Goal: Transaction & Acquisition: Download file/media

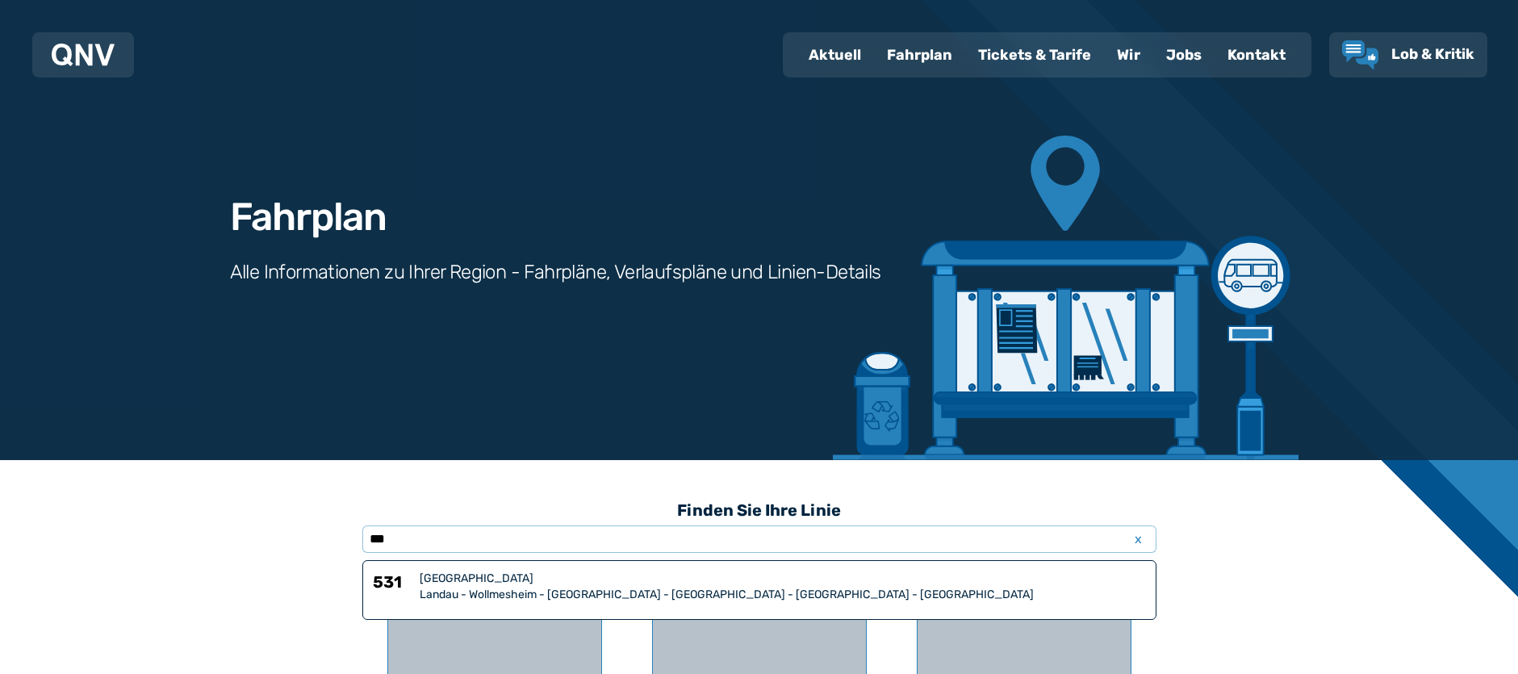
click at [731, 576] on div "[GEOGRAPHIC_DATA]" at bounding box center [783, 579] width 726 height 16
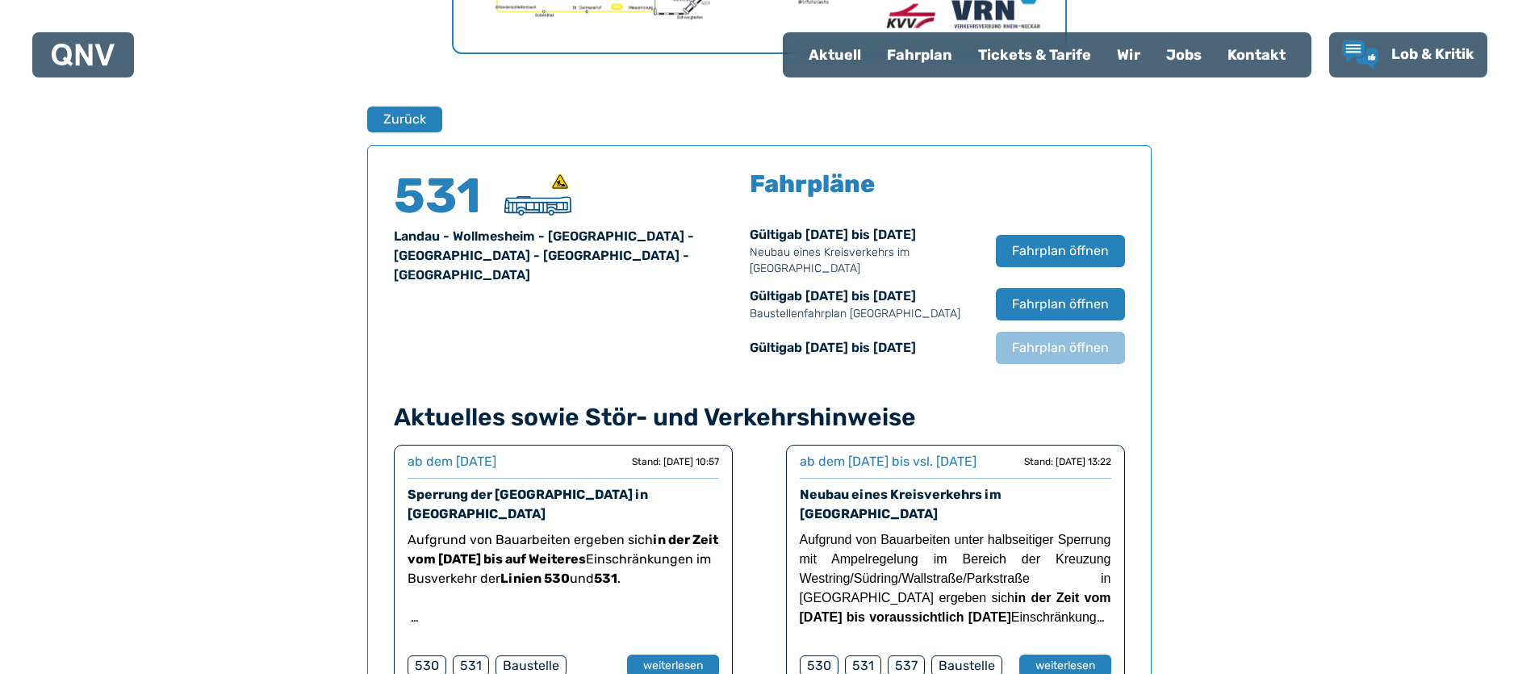
scroll to position [1064, 0]
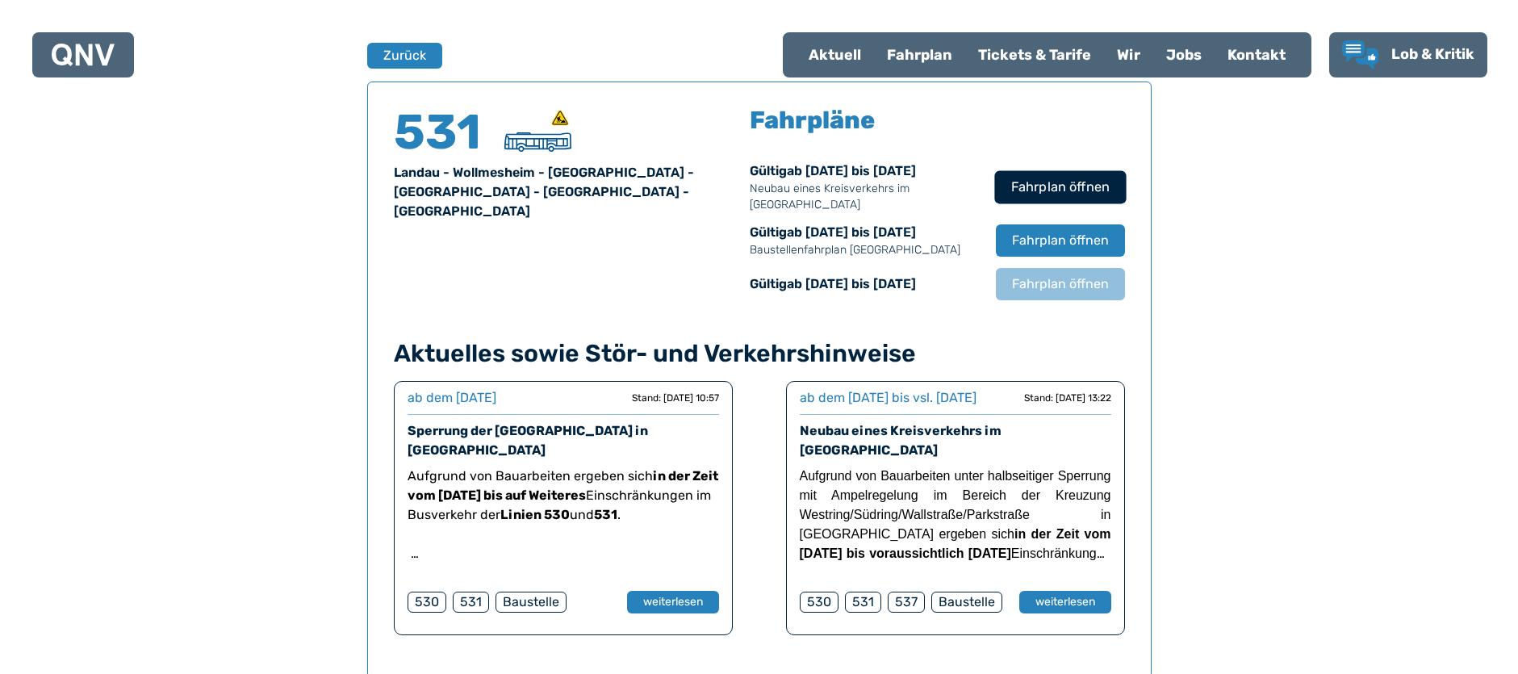
click at [1017, 193] on span "Fahrplan öffnen" at bounding box center [1060, 187] width 98 height 19
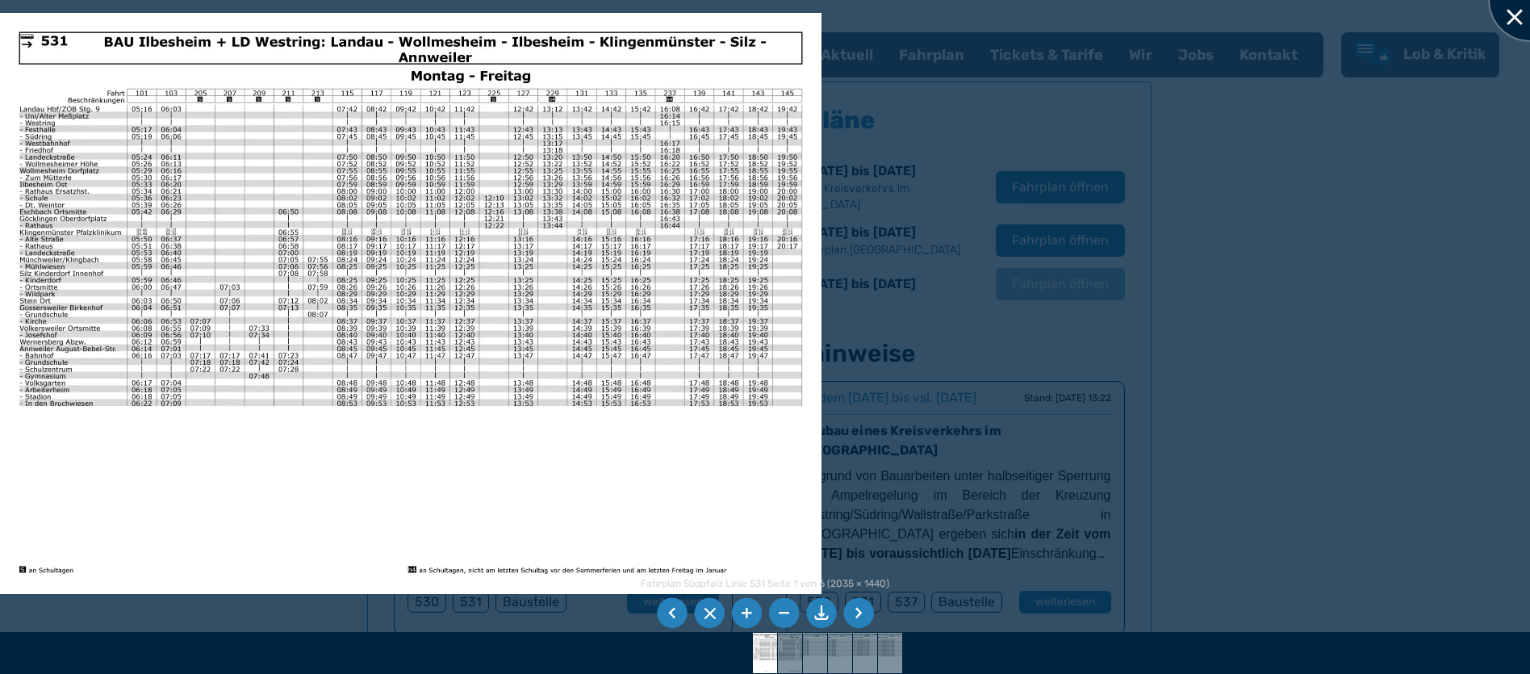
click at [1518, 23] on div at bounding box center [1530, 0] width 81 height 81
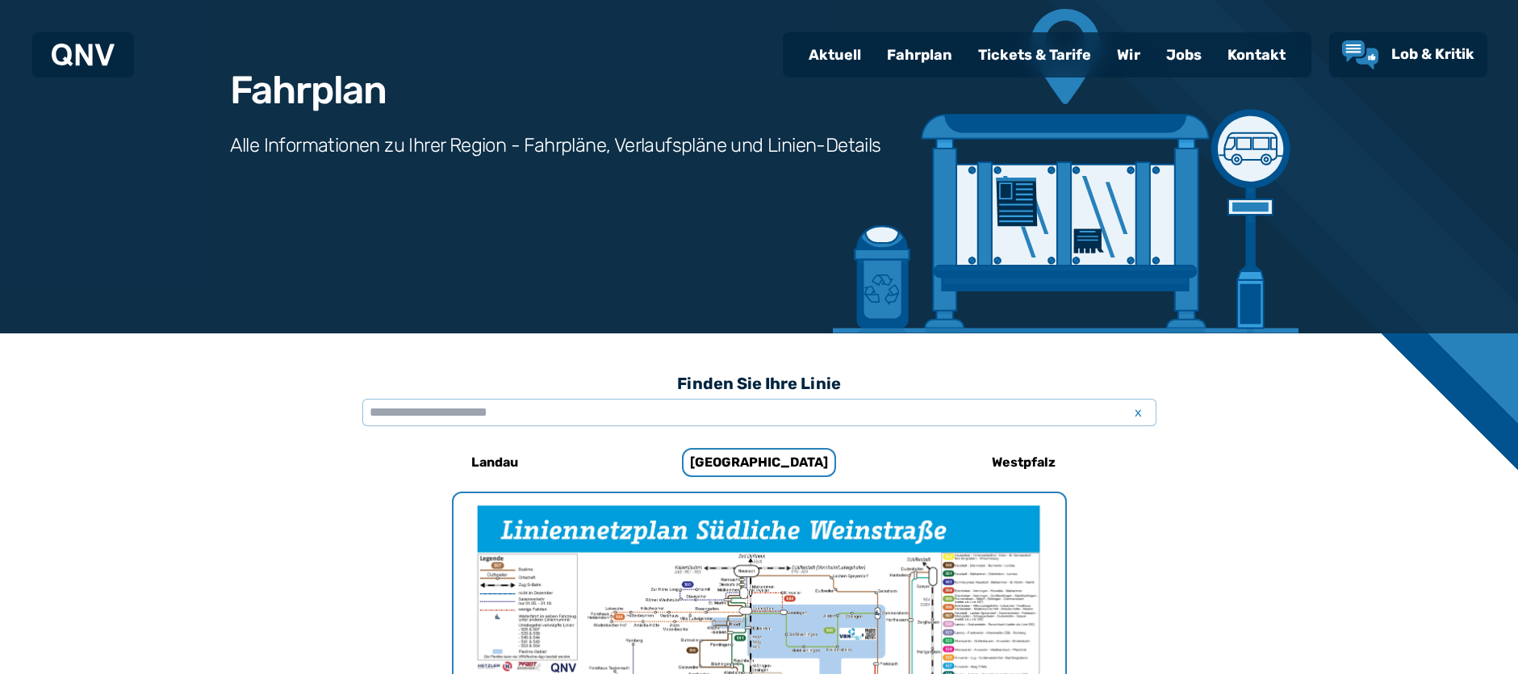
scroll to position [110, 0]
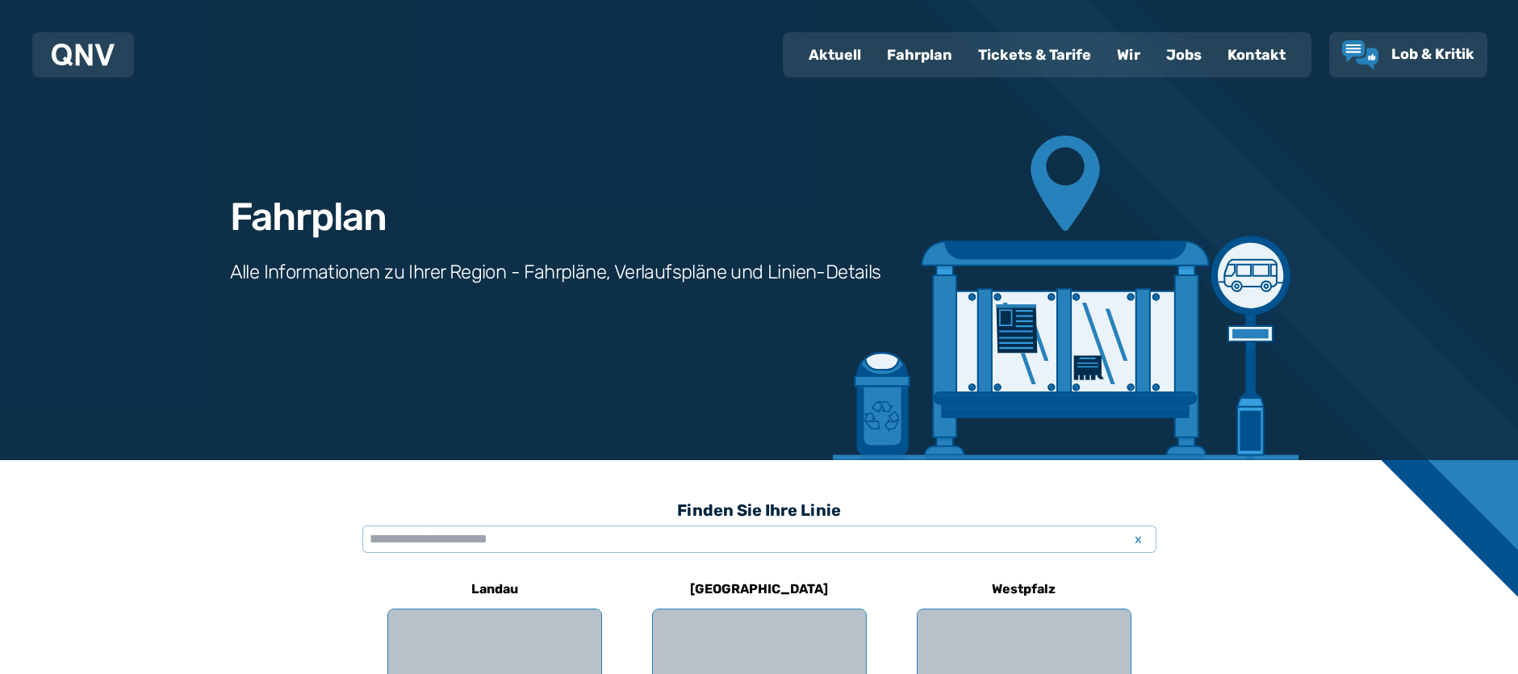
scroll to position [1064, 0]
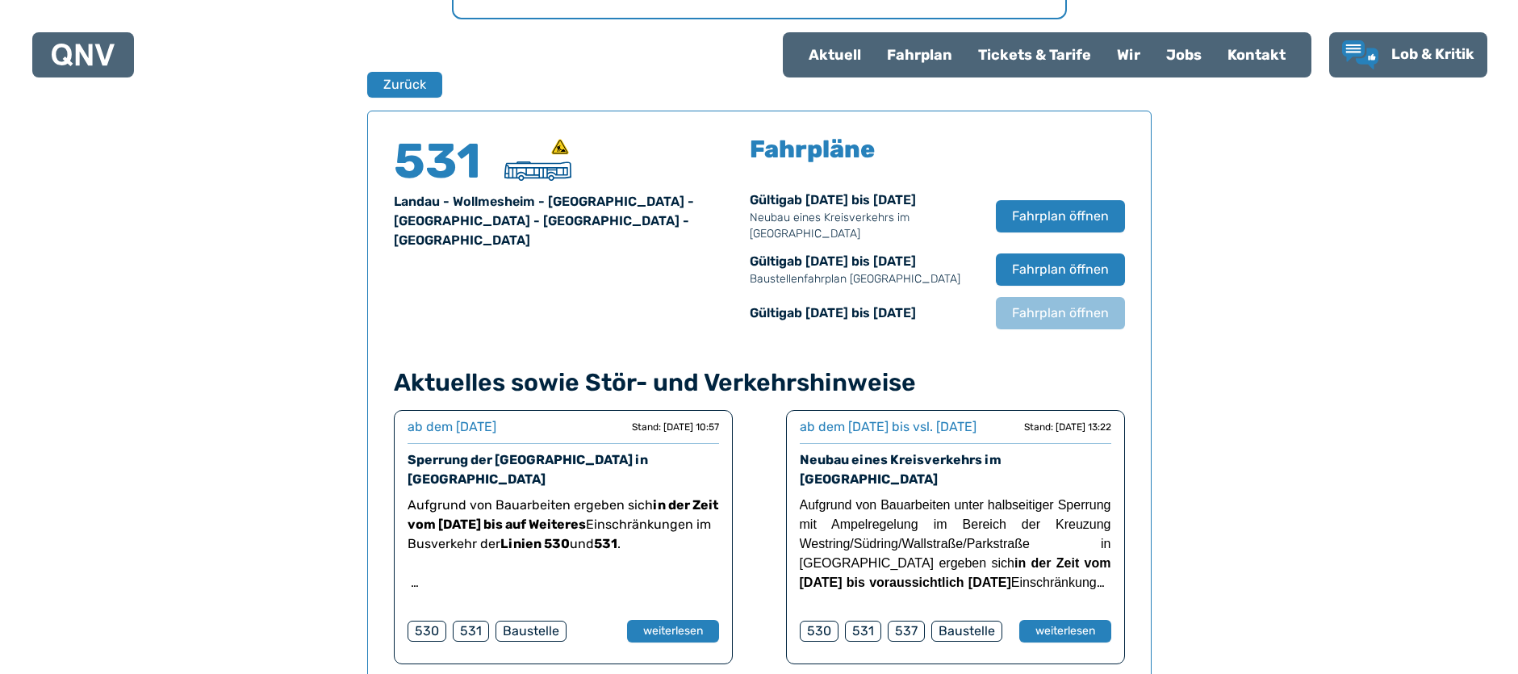
scroll to position [1064, 0]
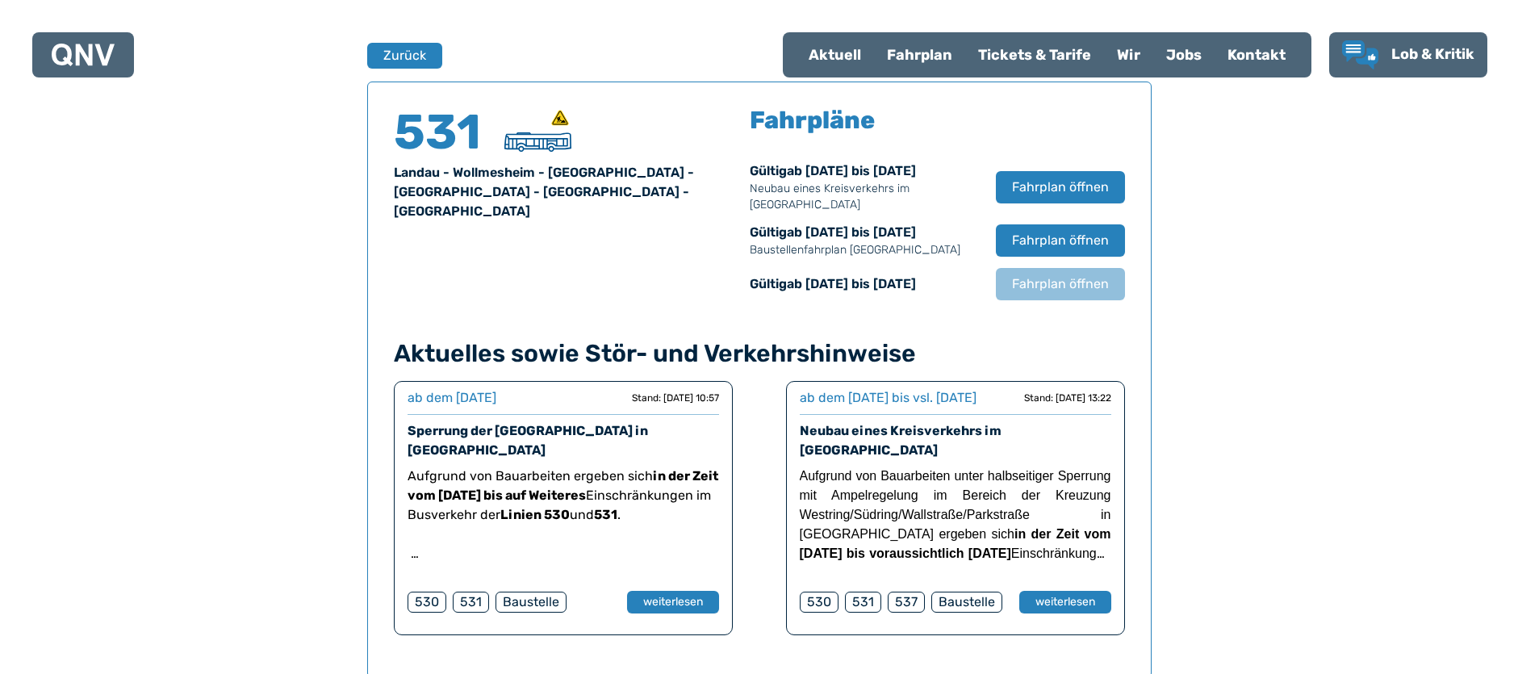
click at [852, 613] on div "531" at bounding box center [863, 602] width 36 height 21
click at [857, 613] on div "531" at bounding box center [863, 602] width 36 height 21
click at [1086, 614] on button "weiterlesen" at bounding box center [1065, 602] width 94 height 23
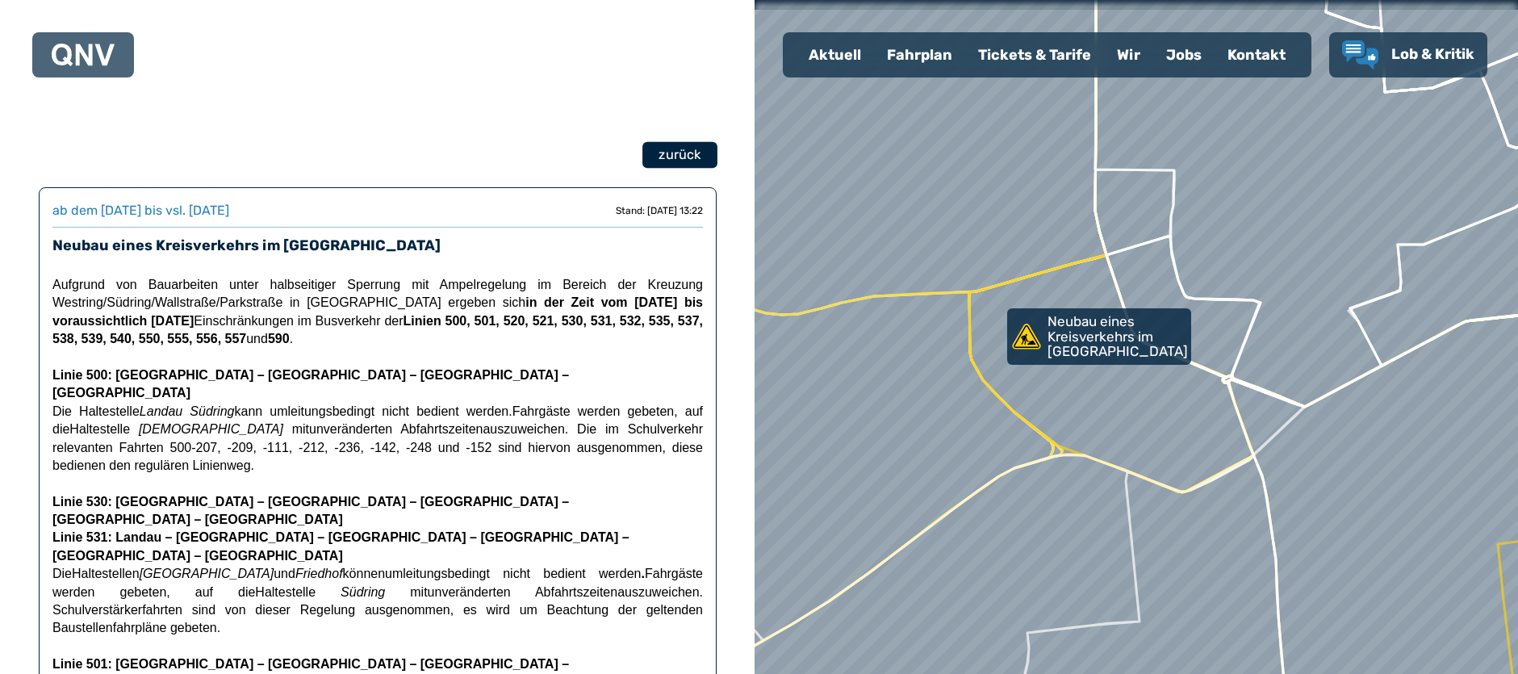
click at [677, 149] on span "zurück" at bounding box center [680, 154] width 42 height 19
select select "*"
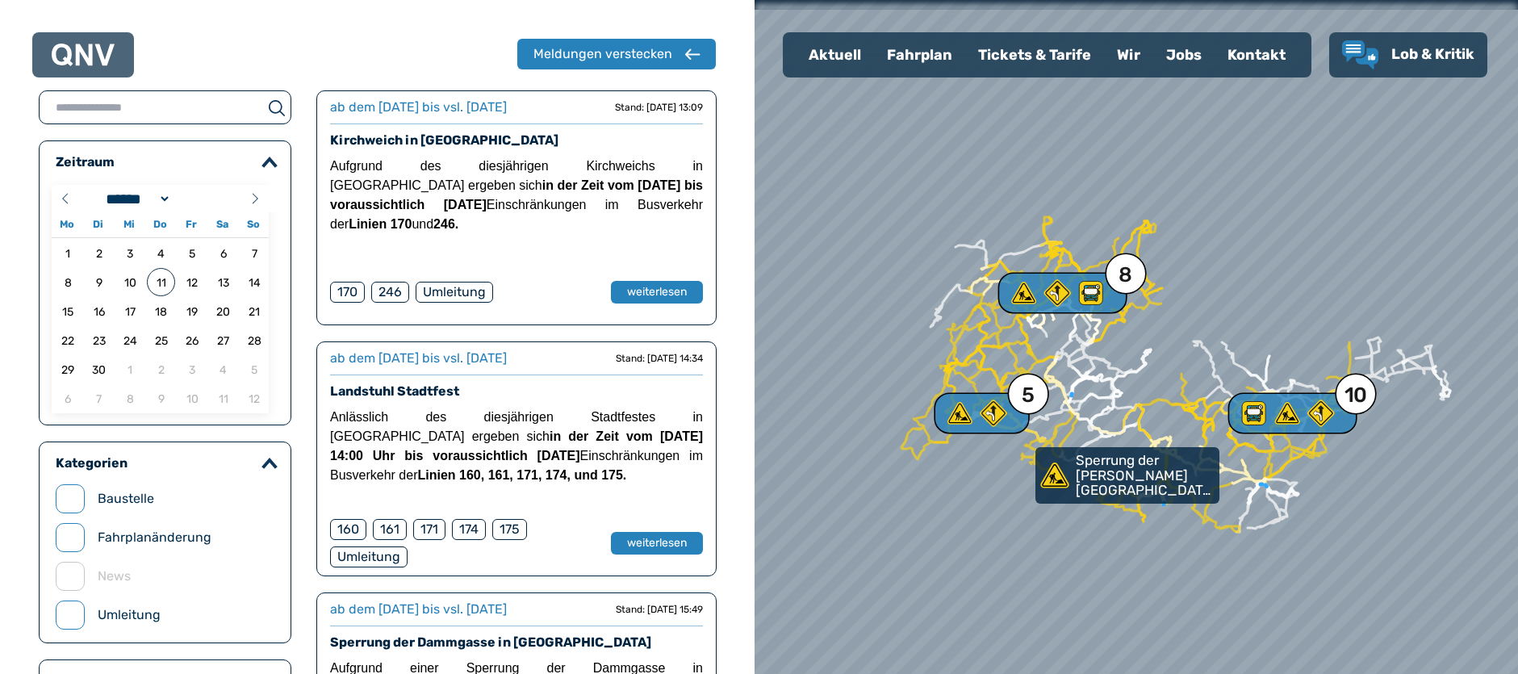
click at [999, 51] on div "Tickets & Tarife" at bounding box center [1034, 55] width 139 height 42
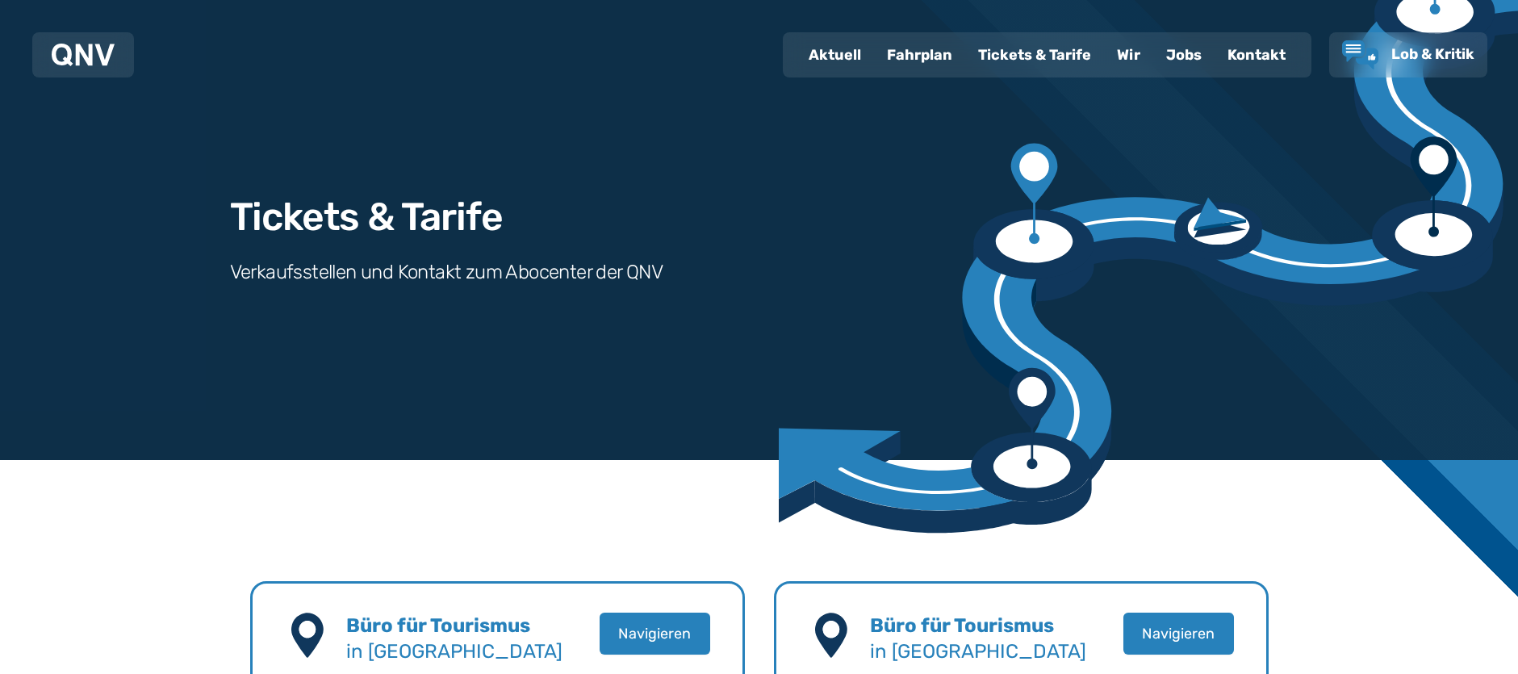
click at [924, 54] on div "Fahrplan" at bounding box center [919, 55] width 91 height 42
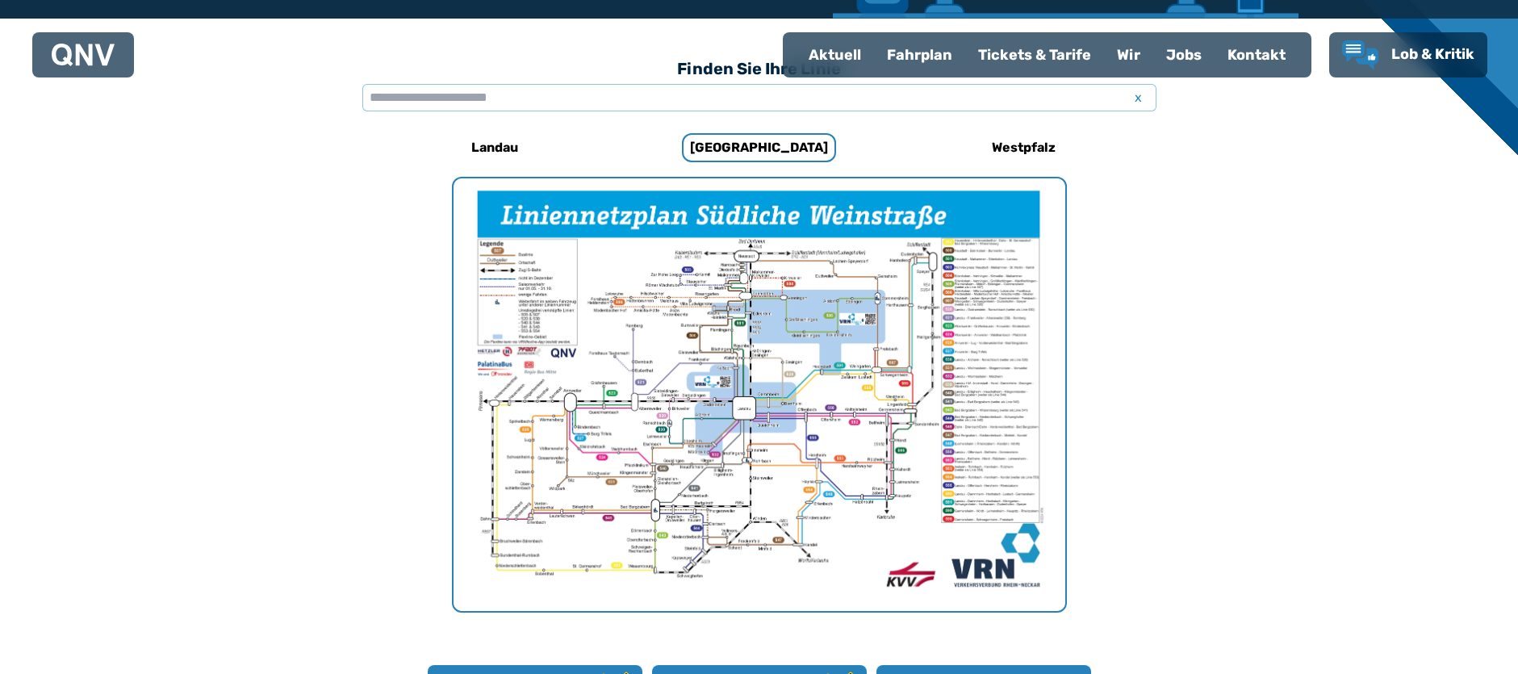
scroll to position [497, 0]
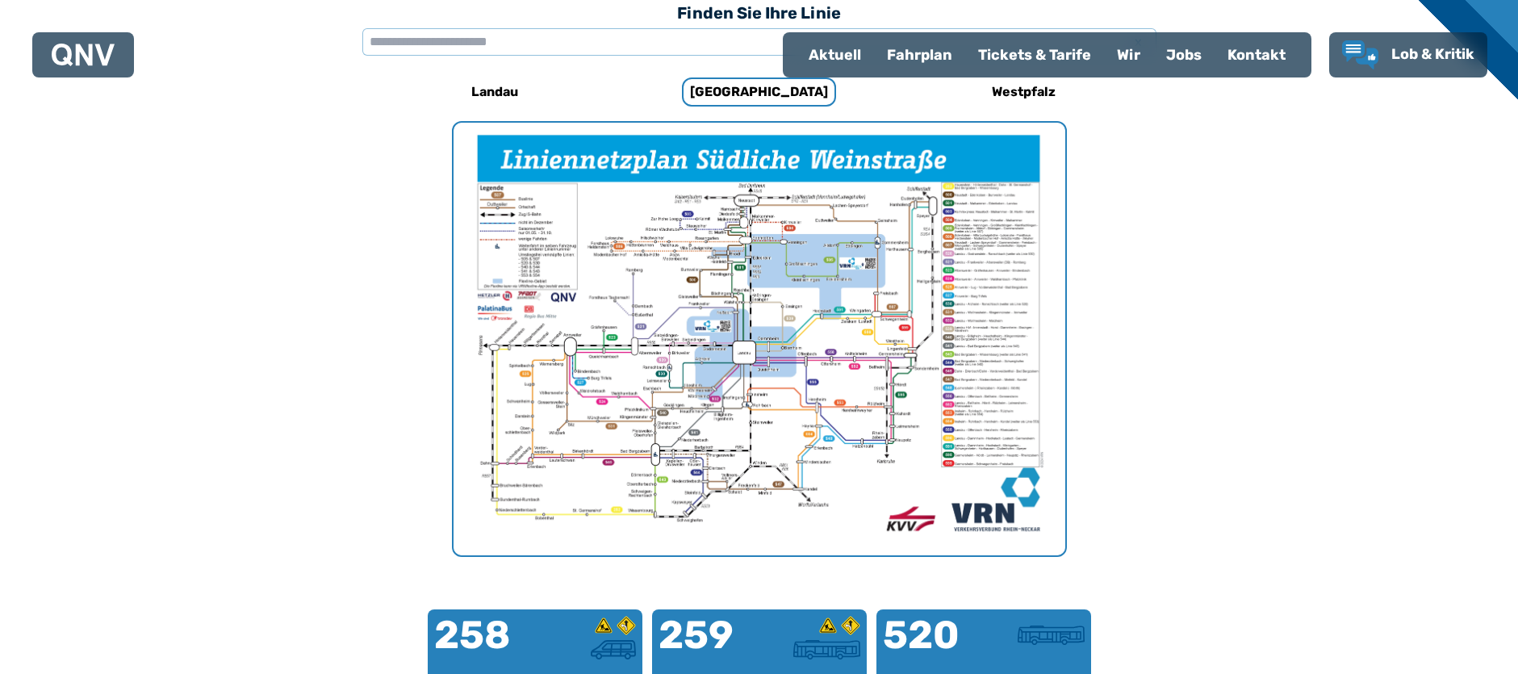
click at [657, 441] on img "1 von 1" at bounding box center [760, 339] width 612 height 433
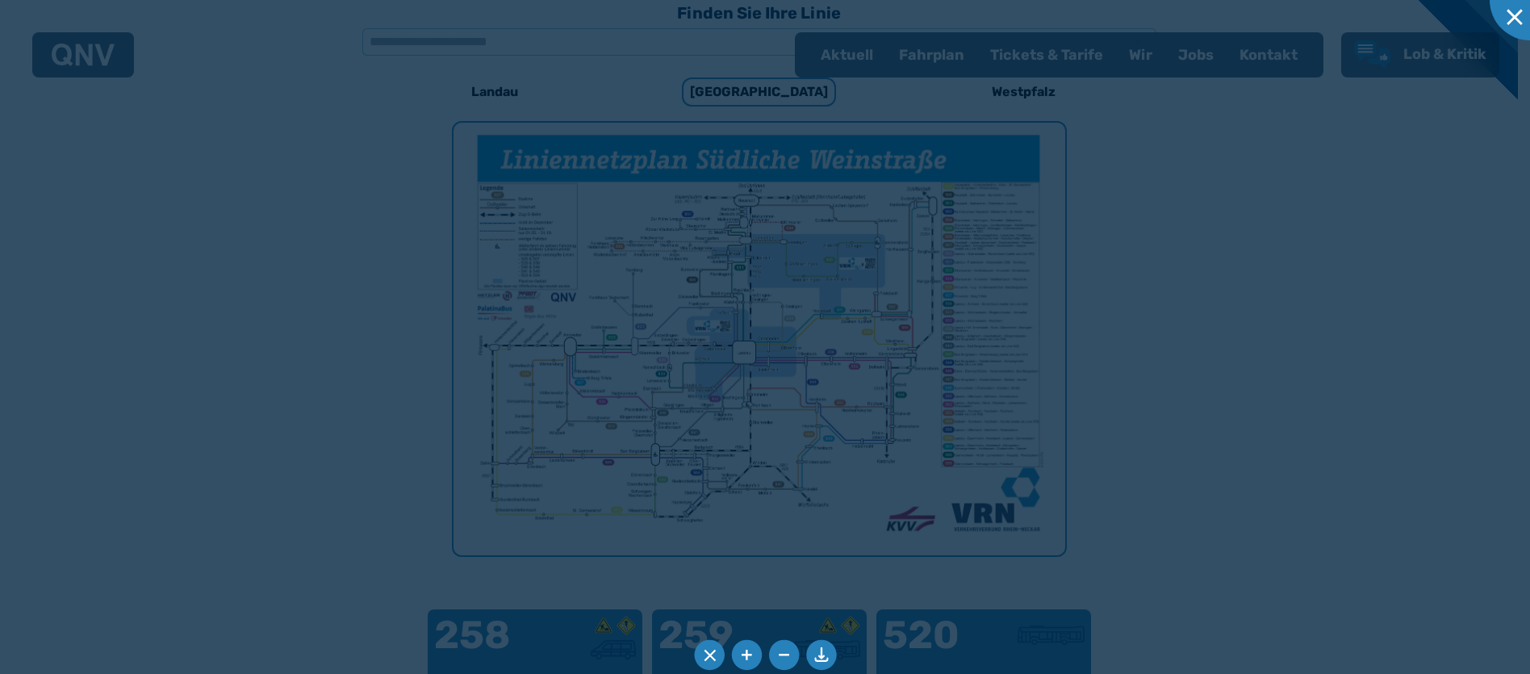
click at [657, 441] on div at bounding box center [765, 337] width 1530 height 674
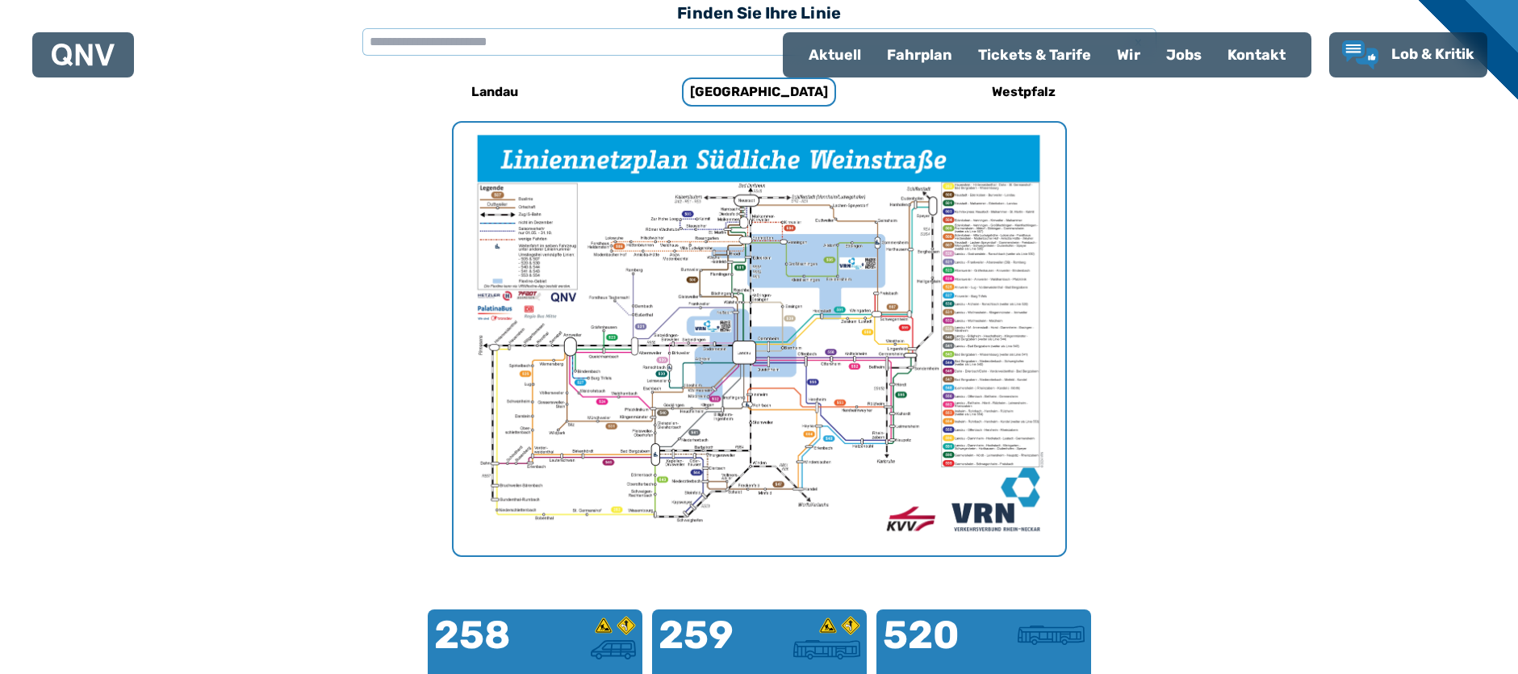
scroll to position [1031, 0]
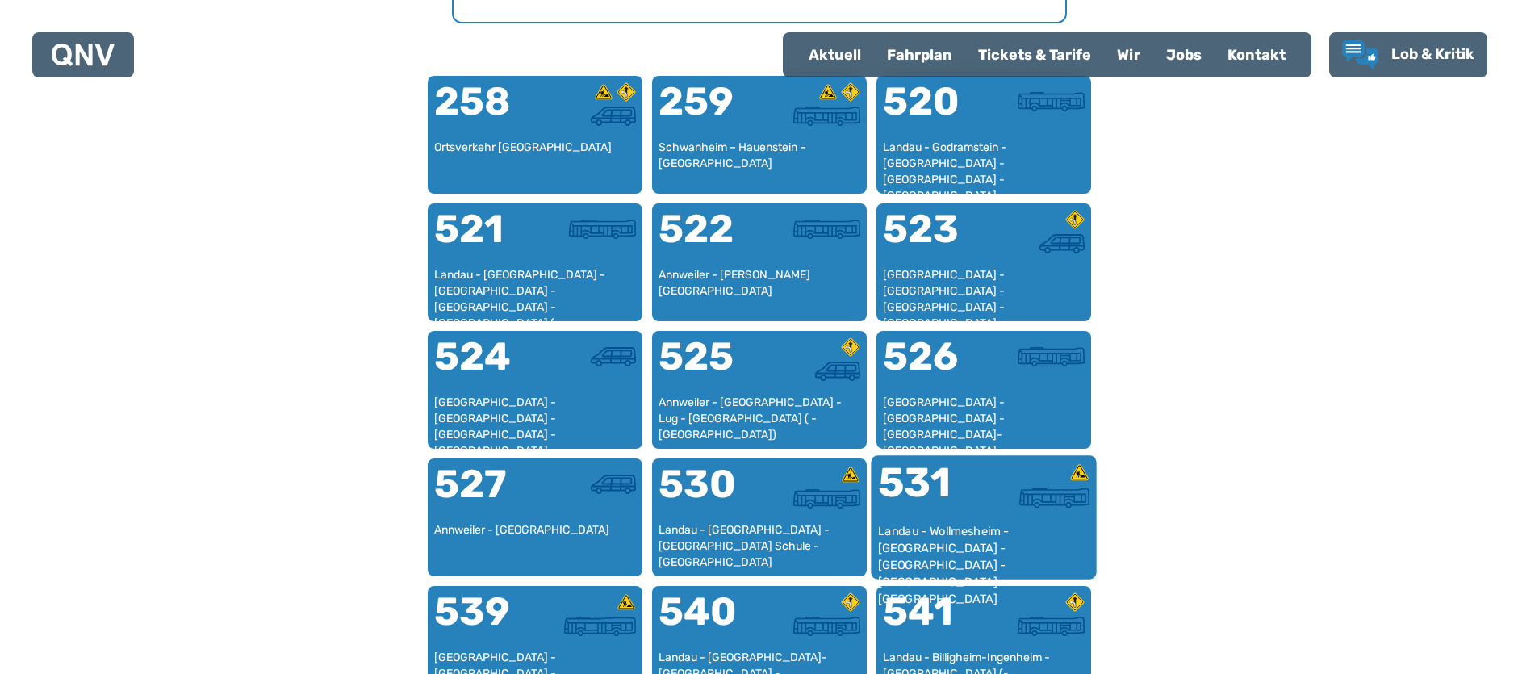
click at [947, 511] on div "531" at bounding box center [930, 493] width 106 height 61
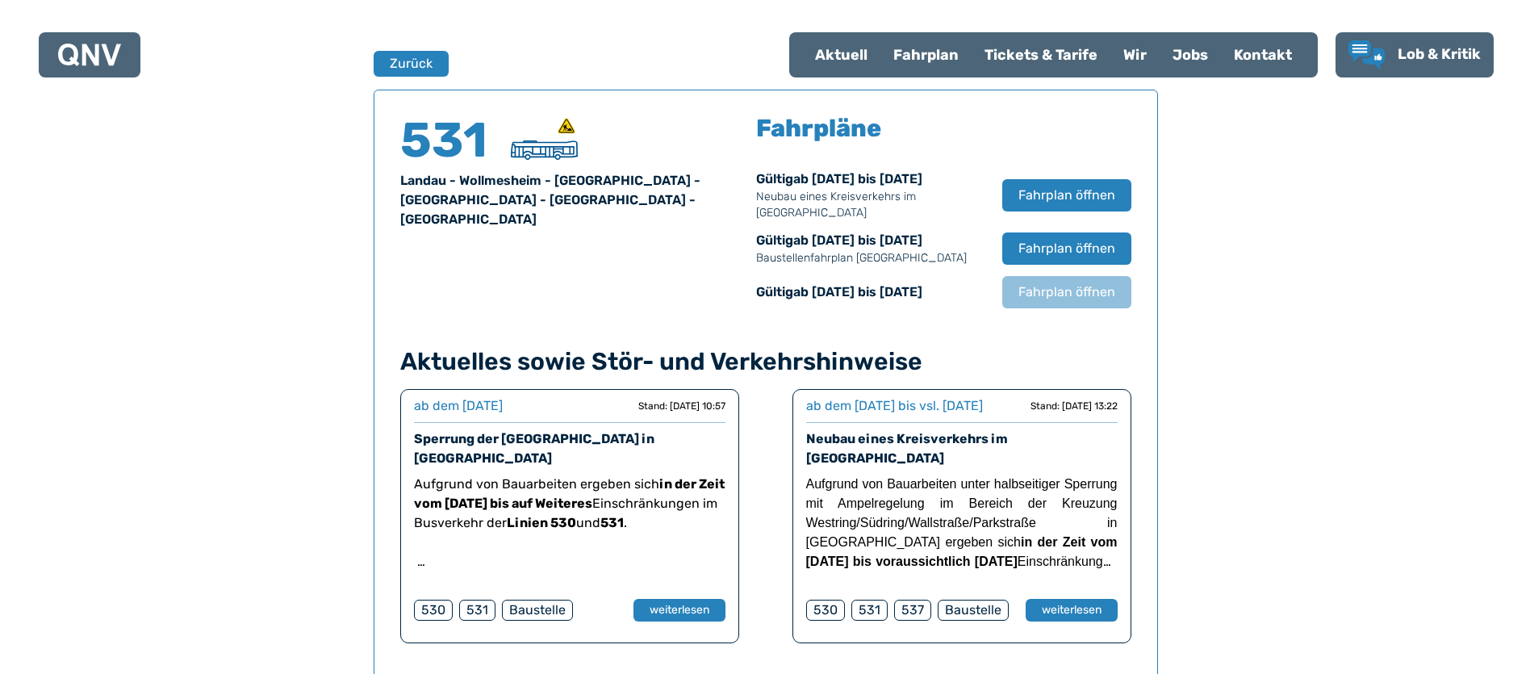
scroll to position [1064, 0]
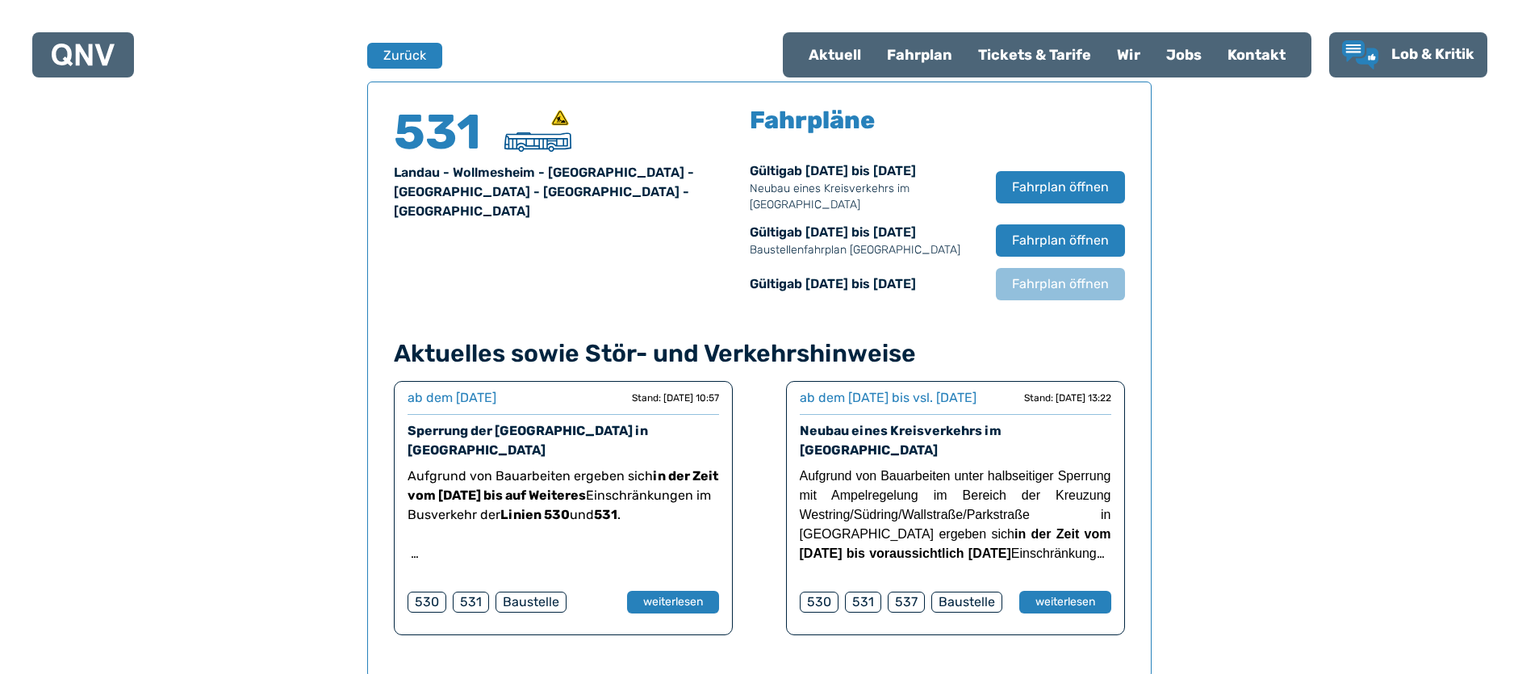
click at [533, 142] on img at bounding box center [537, 141] width 67 height 19
click at [1060, 182] on span "Fahrplan öffnen" at bounding box center [1060, 187] width 98 height 19
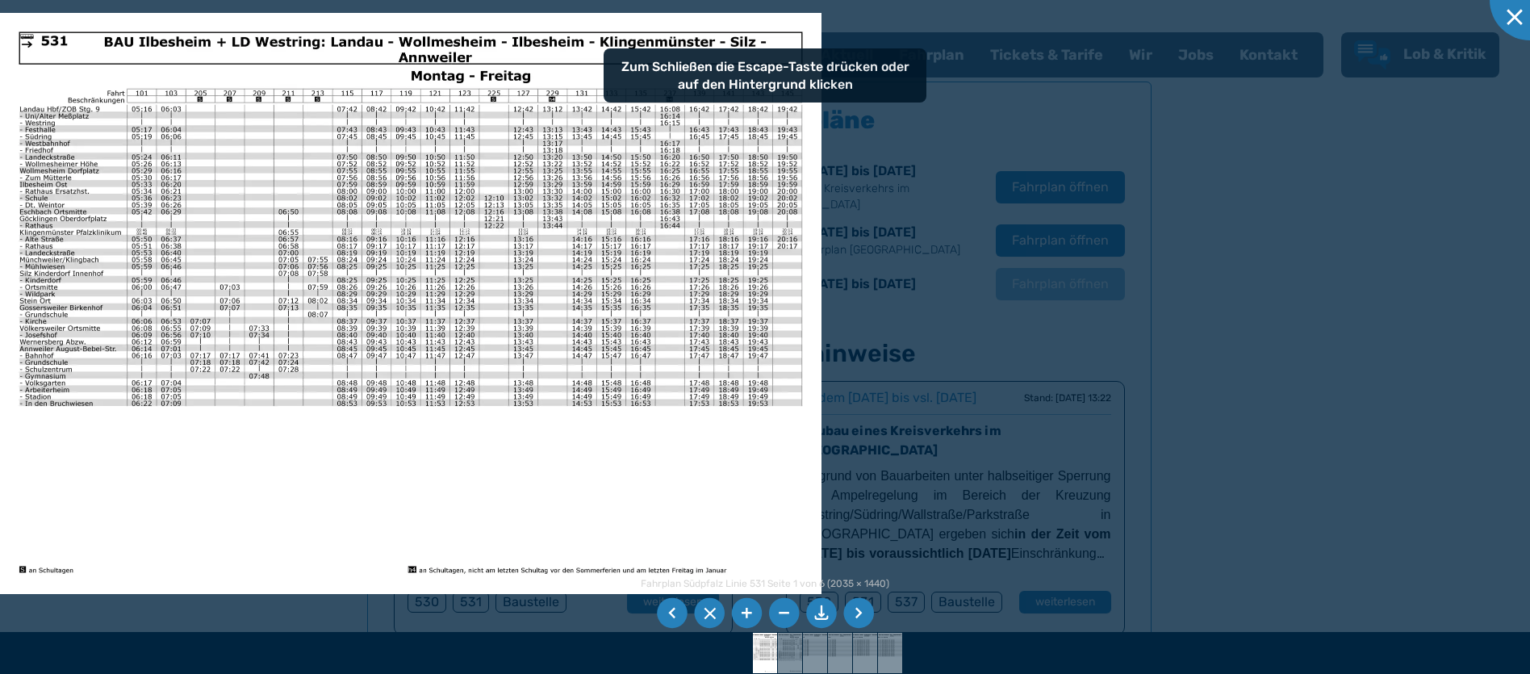
click at [378, 264] on img at bounding box center [411, 303] width 822 height 581
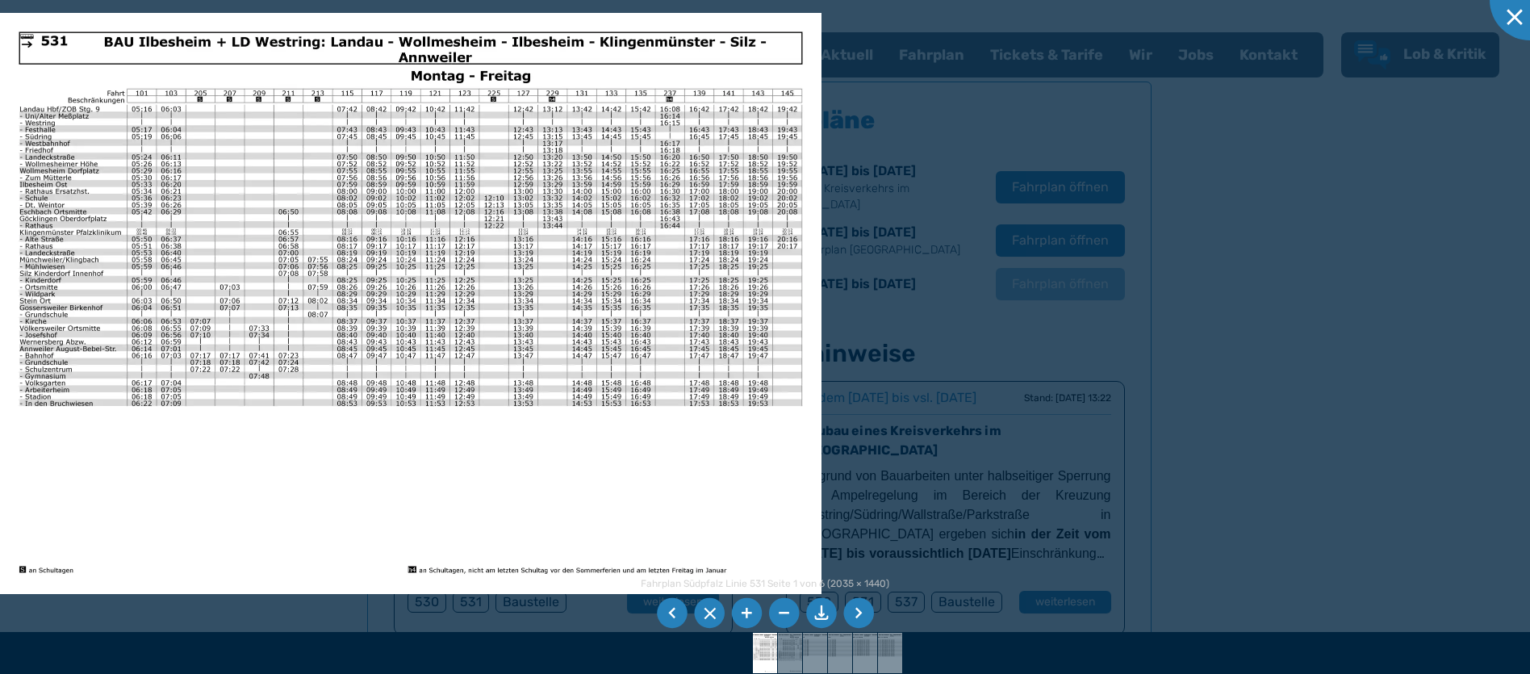
click at [378, 264] on img at bounding box center [411, 303] width 822 height 581
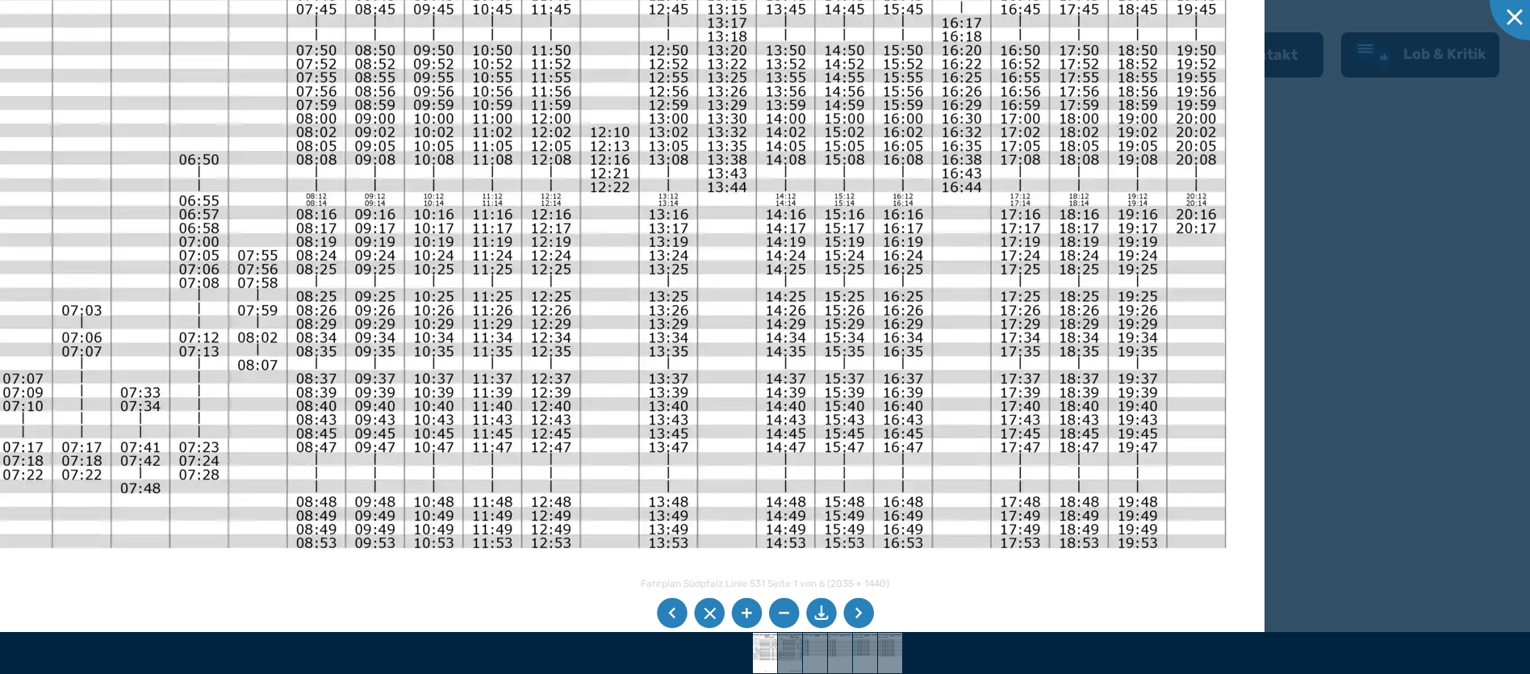
click at [378, 264] on img at bounding box center [443, 343] width 1643 height 1162
click at [778, 610] on li at bounding box center [783, 613] width 31 height 31
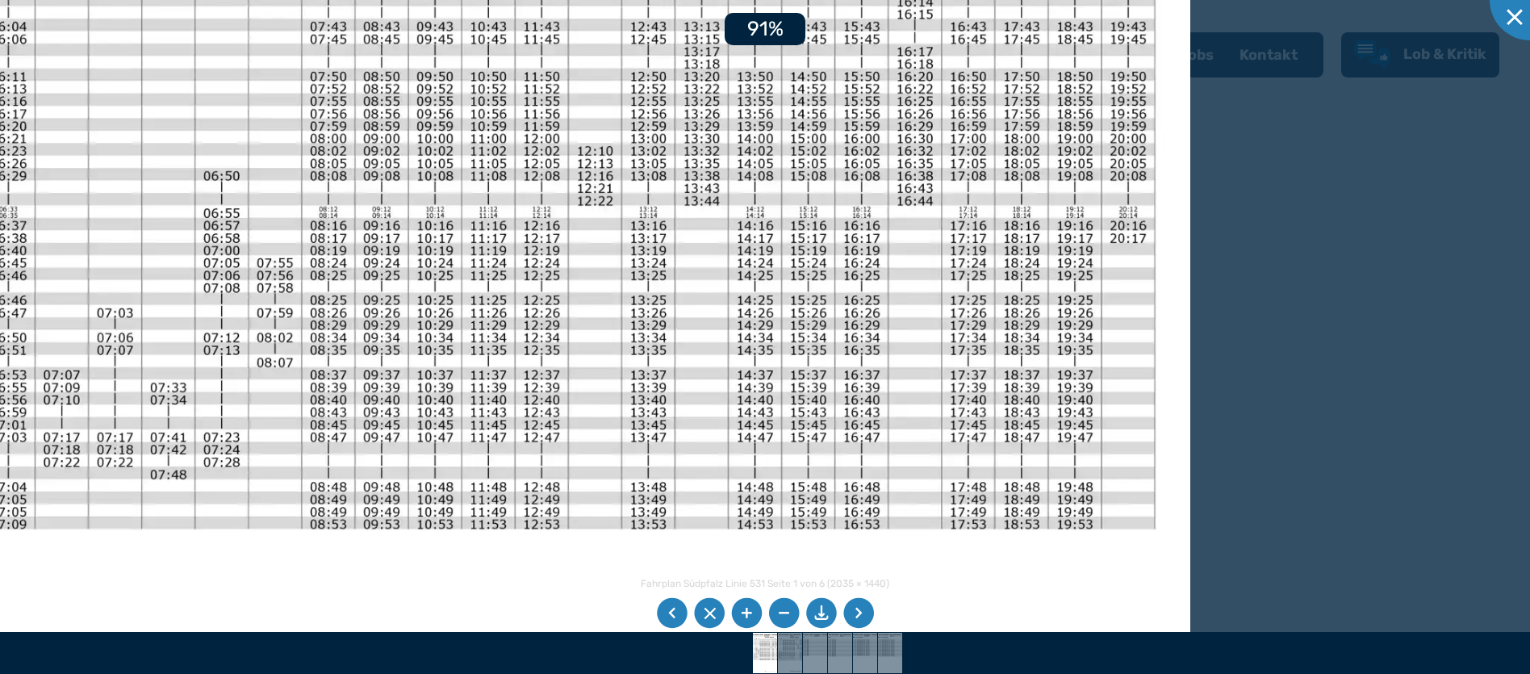
click at [778, 610] on li at bounding box center [783, 613] width 31 height 31
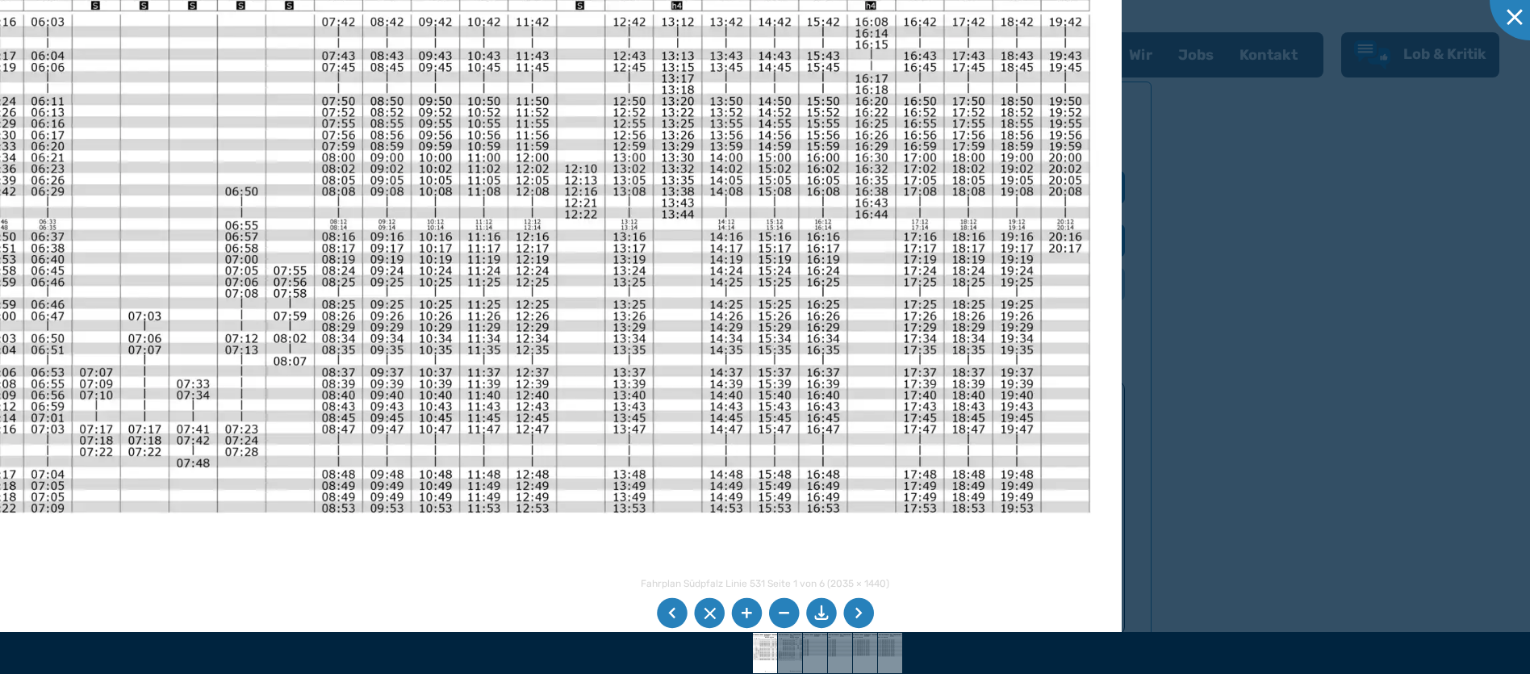
click at [822, 612] on li at bounding box center [821, 613] width 31 height 31
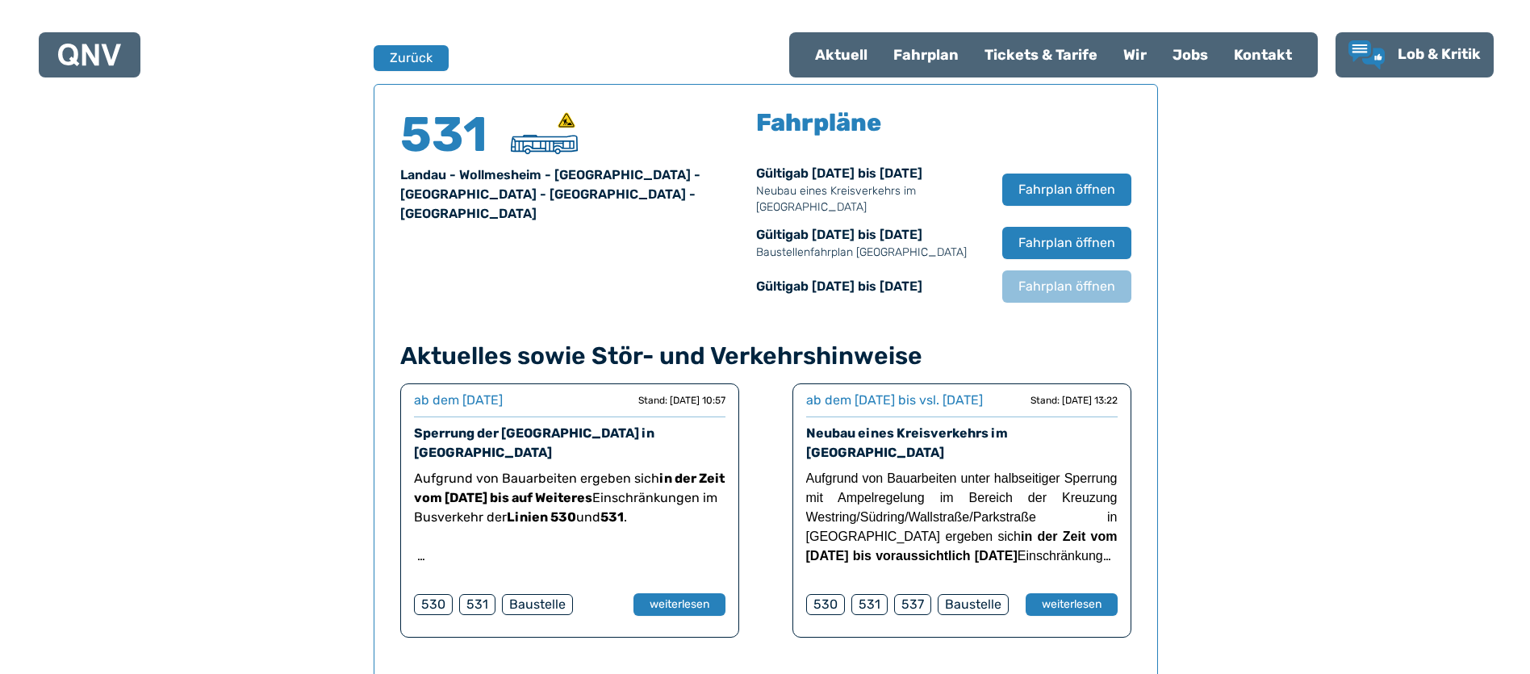
scroll to position [1064, 0]
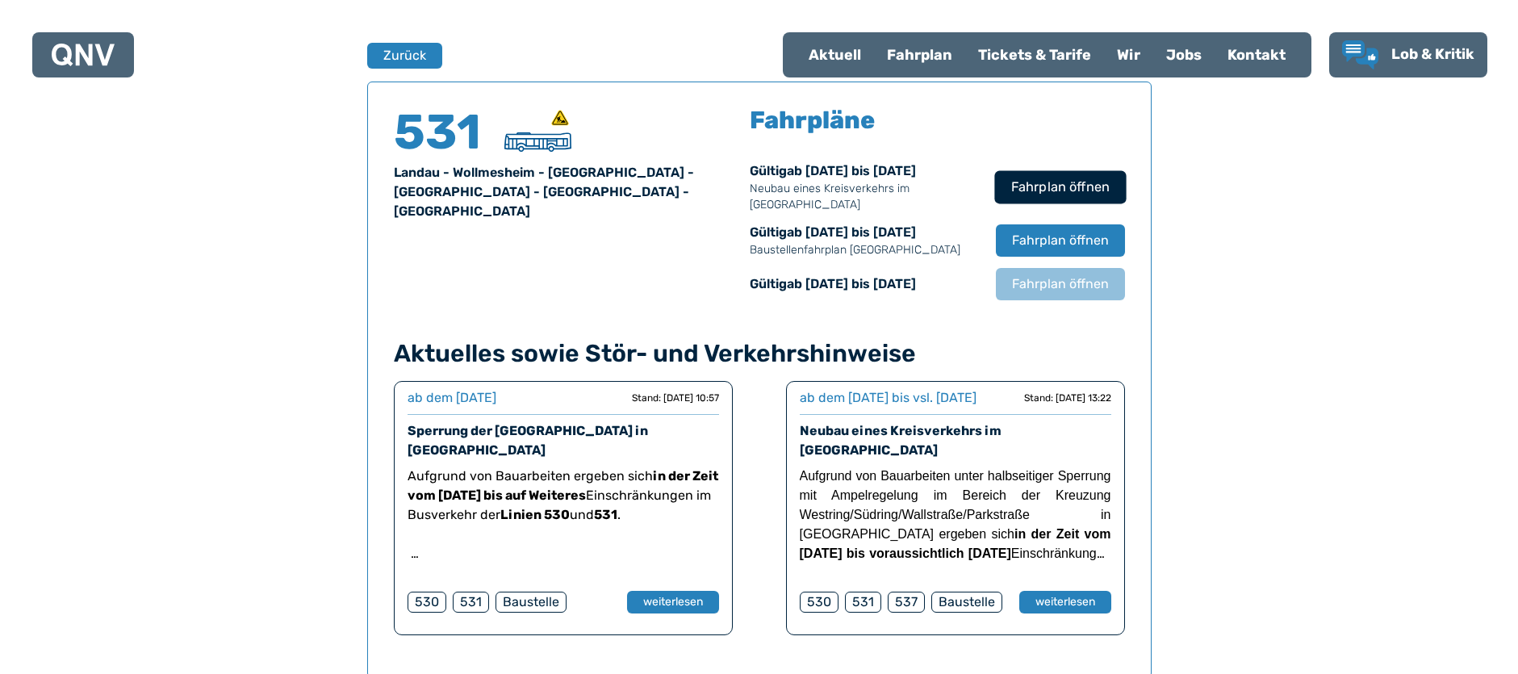
click at [1036, 188] on span "Fahrplan öffnen" at bounding box center [1060, 187] width 98 height 19
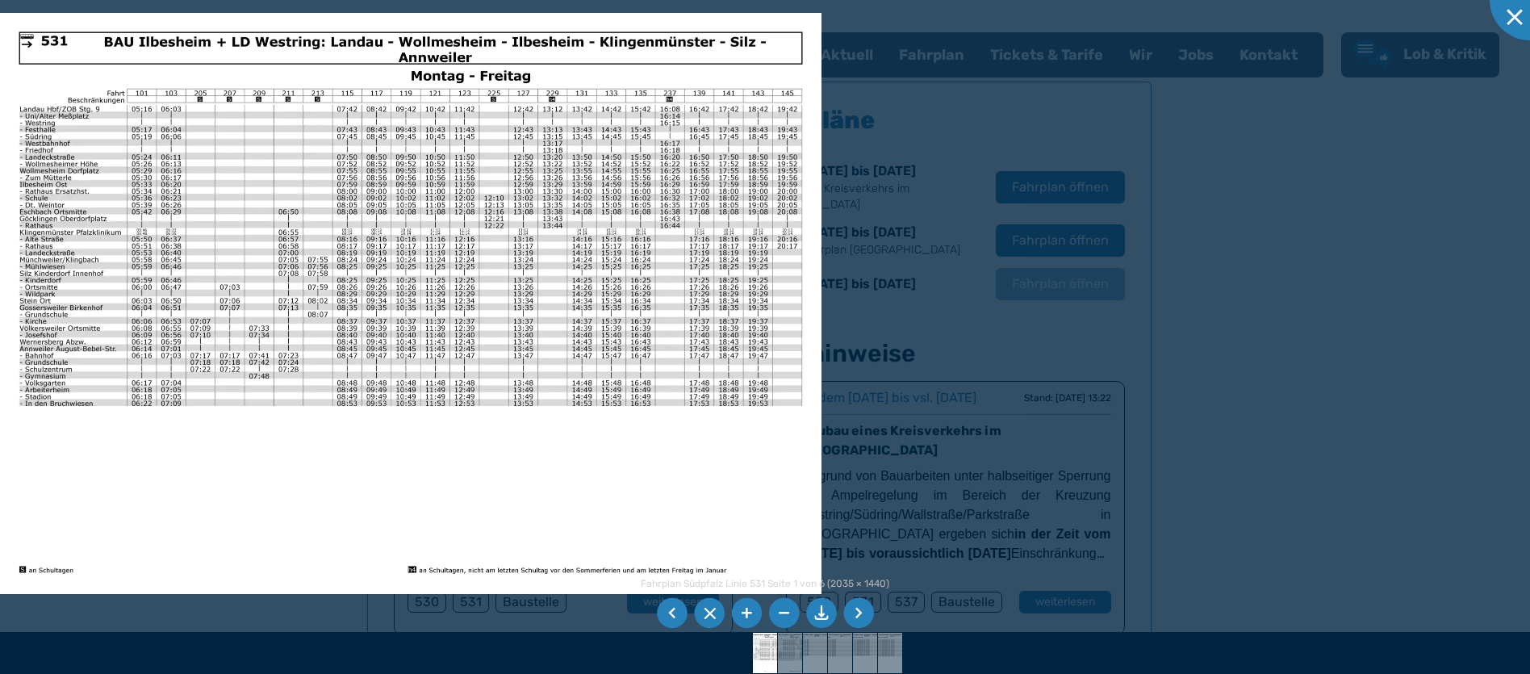
click at [822, 609] on li at bounding box center [821, 613] width 31 height 31
